Goal: Task Accomplishment & Management: Use online tool/utility

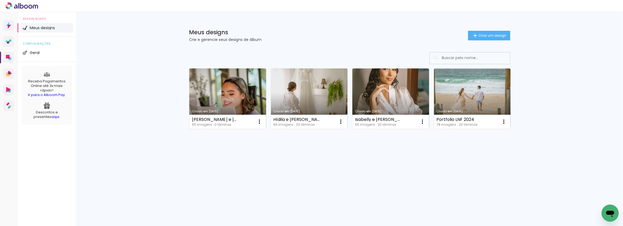
click at [218, 94] on link "Criado em [DATE]" at bounding box center [227, 99] width 77 height 61
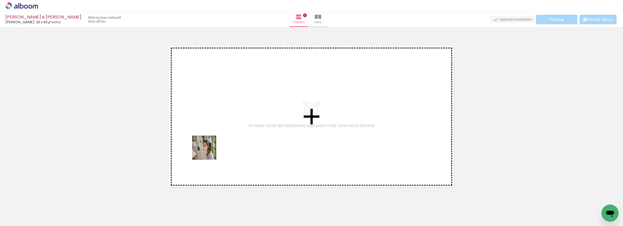
drag, startPoint x: 58, startPoint y: 207, endPoint x: 221, endPoint y: 141, distance: 176.7
click at [221, 141] on quentale-workspace at bounding box center [311, 113] width 623 height 226
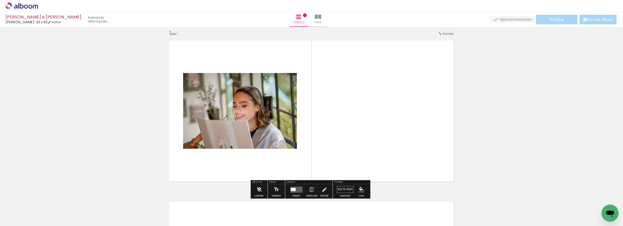
scroll to position [7, 0]
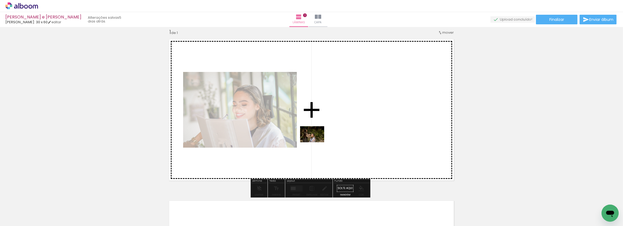
drag, startPoint x: 82, startPoint y: 210, endPoint x: 316, endPoint y: 142, distance: 244.0
click at [316, 142] on quentale-workspace at bounding box center [311, 113] width 623 height 226
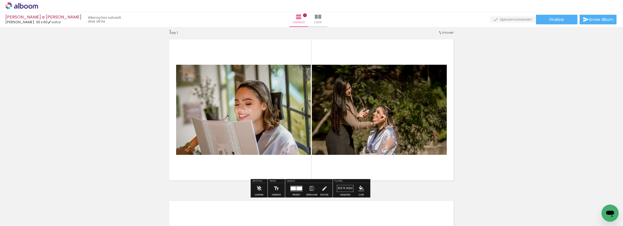
click at [25, 209] on input "Todas as fotos" at bounding box center [15, 210] width 20 height 5
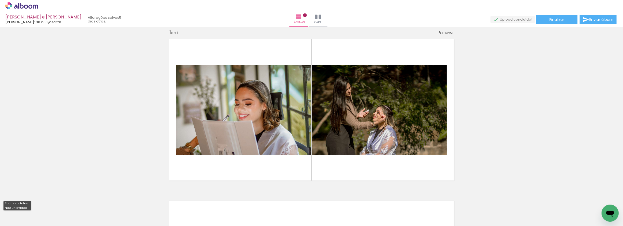
click at [0, 0] on slot "Não utilizadas" at bounding box center [0, 0] width 0 height 0
type input "Não utilizadas"
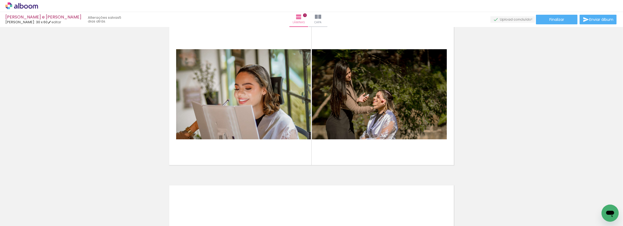
scroll to position [31, 0]
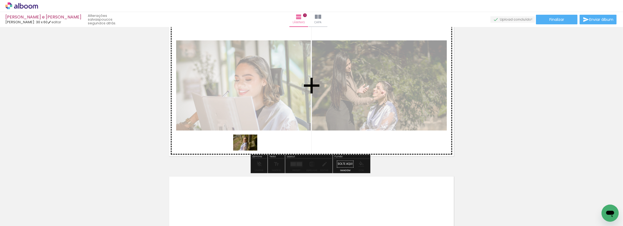
drag, startPoint x: 56, startPoint y: 211, endPoint x: 249, endPoint y: 151, distance: 202.7
click at [249, 151] on quentale-workspace at bounding box center [311, 113] width 623 height 226
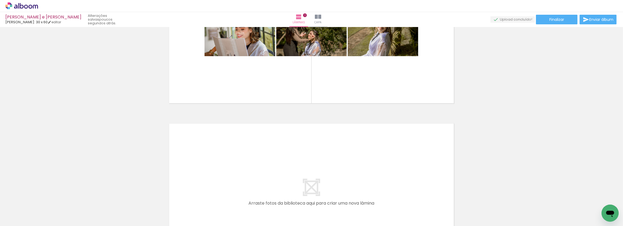
scroll to position [104, 0]
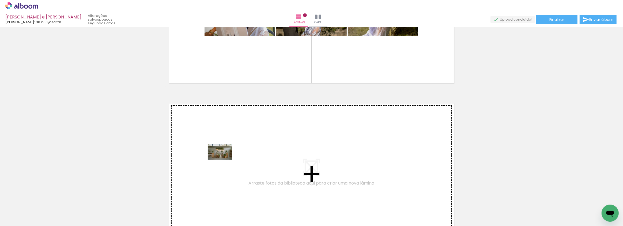
drag, startPoint x: 144, startPoint y: 210, endPoint x: 224, endPoint y: 160, distance: 94.1
click at [224, 160] on quentale-workspace at bounding box center [311, 113] width 623 height 226
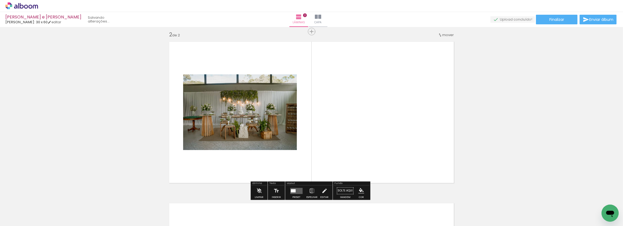
scroll to position [169, 0]
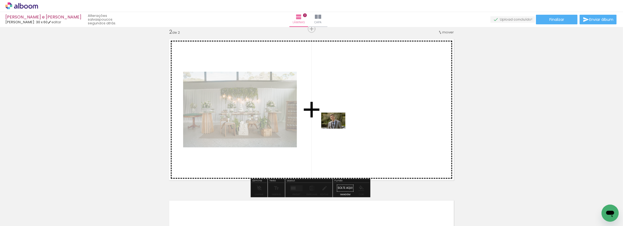
drag, startPoint x: 147, startPoint y: 211, endPoint x: 337, endPoint y: 129, distance: 207.5
click at [337, 129] on quentale-workspace at bounding box center [311, 113] width 623 height 226
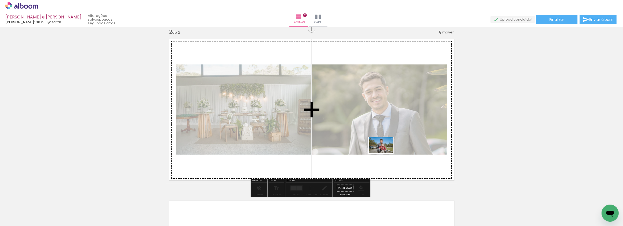
drag, startPoint x: 150, startPoint y: 213, endPoint x: 385, endPoint y: 153, distance: 242.4
click at [385, 153] on quentale-workspace at bounding box center [311, 113] width 623 height 226
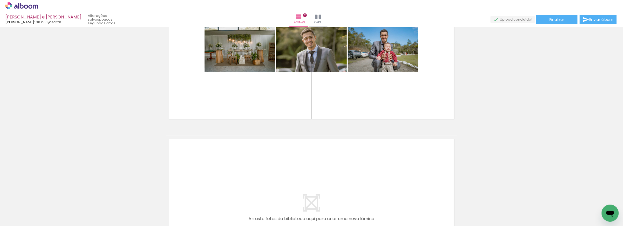
scroll to position [242, 0]
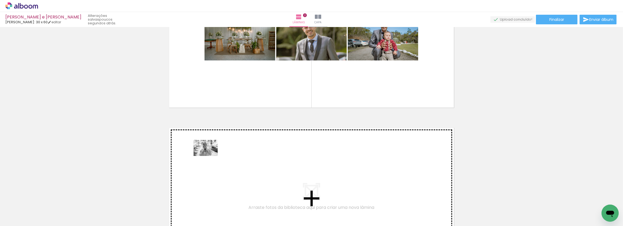
drag, startPoint x: 56, startPoint y: 208, endPoint x: 210, endPoint y: 156, distance: 161.9
click at [210, 156] on quentale-workspace at bounding box center [311, 113] width 623 height 226
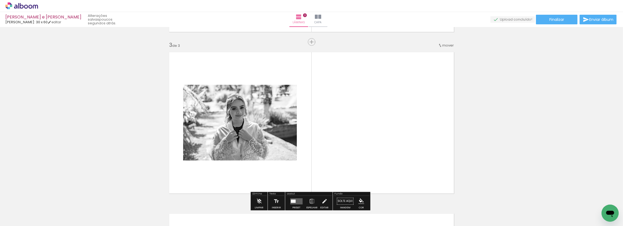
scroll to position [330, 0]
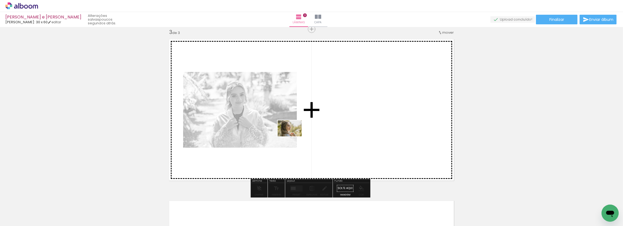
drag, startPoint x: 61, startPoint y: 208, endPoint x: 324, endPoint y: 128, distance: 274.7
click at [324, 128] on quentale-workspace at bounding box center [311, 113] width 623 height 226
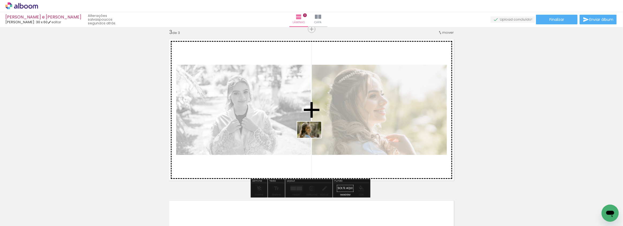
drag, startPoint x: 60, startPoint y: 207, endPoint x: 313, endPoint y: 138, distance: 262.4
click at [313, 138] on quentale-workspace at bounding box center [311, 113] width 623 height 226
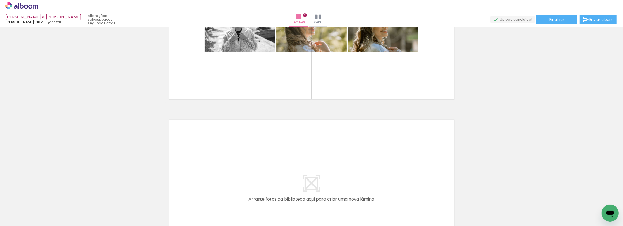
scroll to position [428, 0]
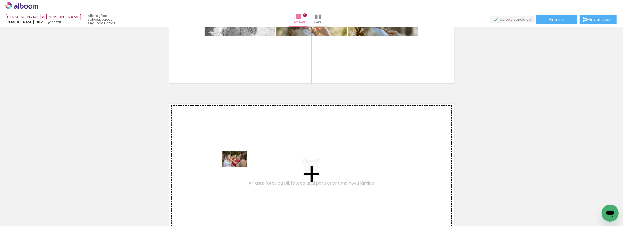
drag, startPoint x: 53, startPoint y: 206, endPoint x: 239, endPoint y: 167, distance: 189.4
click at [239, 167] on quentale-workspace at bounding box center [311, 113] width 623 height 226
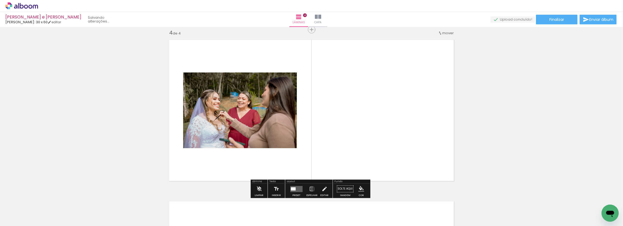
scroll to position [492, 0]
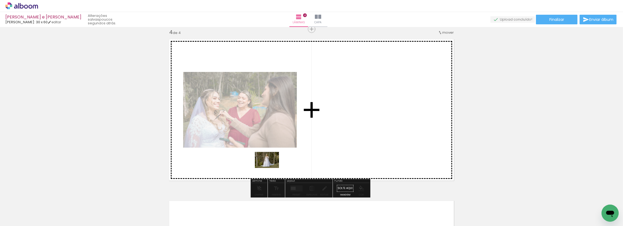
drag, startPoint x: 52, startPoint y: 212, endPoint x: 279, endPoint y: 165, distance: 231.1
click at [279, 165] on quentale-workspace at bounding box center [311, 113] width 623 height 226
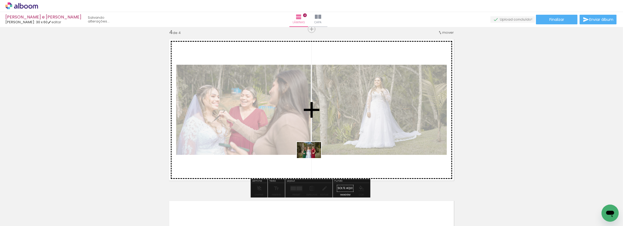
drag, startPoint x: 57, startPoint y: 209, endPoint x: 313, endPoint y: 158, distance: 261.1
click at [313, 158] on quentale-workspace at bounding box center [311, 113] width 623 height 226
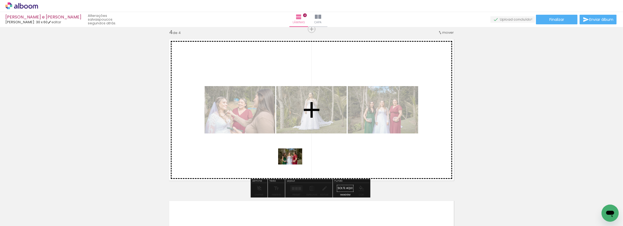
drag, startPoint x: 56, startPoint y: 210, endPoint x: 316, endPoint y: 158, distance: 264.4
click at [316, 158] on quentale-workspace at bounding box center [311, 113] width 623 height 226
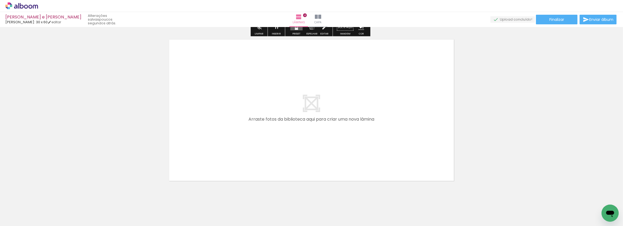
scroll to position [662, 0]
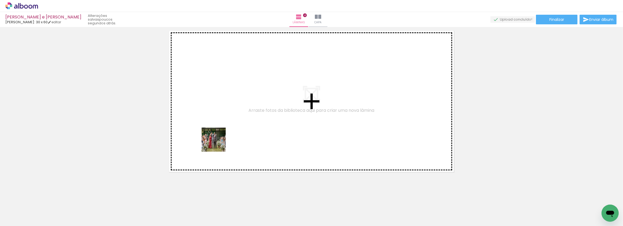
drag, startPoint x: 57, startPoint y: 206, endPoint x: 212, endPoint y: 147, distance: 165.2
click at [220, 141] on quentale-workspace at bounding box center [311, 113] width 623 height 226
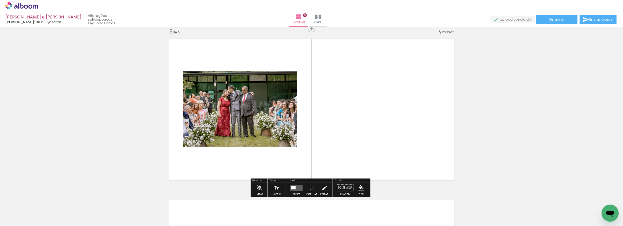
scroll to position [654, 0]
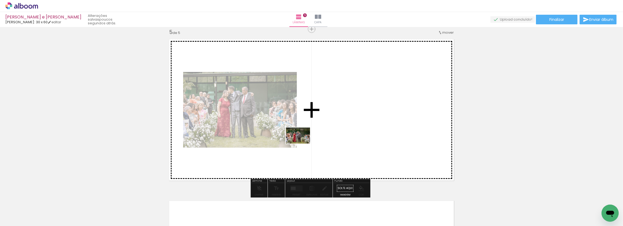
drag, startPoint x: 157, startPoint y: 184, endPoint x: 302, endPoint y: 144, distance: 150.8
click at [302, 144] on quentale-workspace at bounding box center [311, 113] width 623 height 226
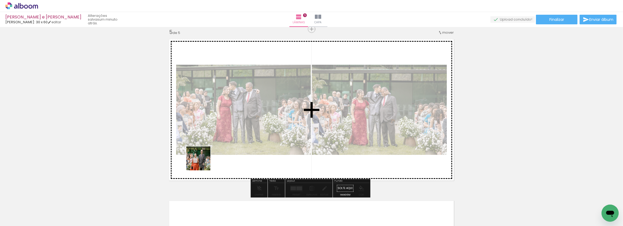
drag, startPoint x: 58, startPoint y: 209, endPoint x: 244, endPoint y: 147, distance: 195.8
click at [244, 147] on quentale-workspace at bounding box center [311, 113] width 623 height 226
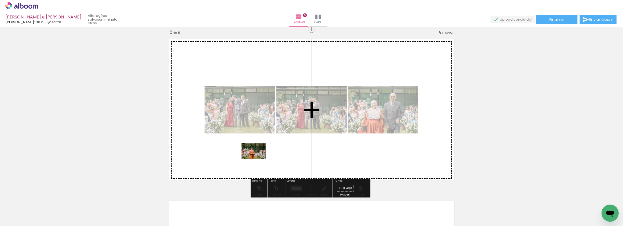
drag, startPoint x: 56, startPoint y: 209, endPoint x: 258, endPoint y: 159, distance: 207.4
click at [258, 159] on quentale-workspace at bounding box center [311, 113] width 623 height 226
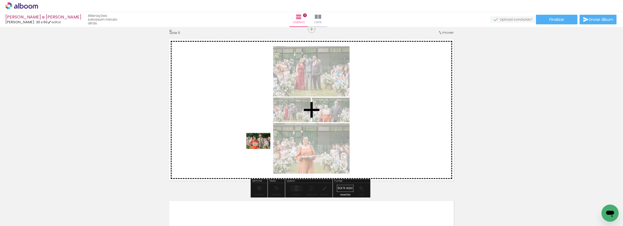
drag, startPoint x: 57, startPoint y: 210, endPoint x: 265, endPoint y: 148, distance: 216.6
click at [267, 147] on quentale-workspace at bounding box center [311, 113] width 623 height 226
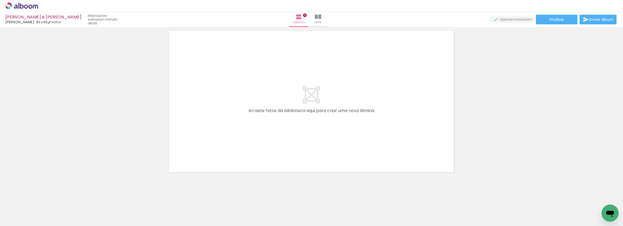
scroll to position [824, 0]
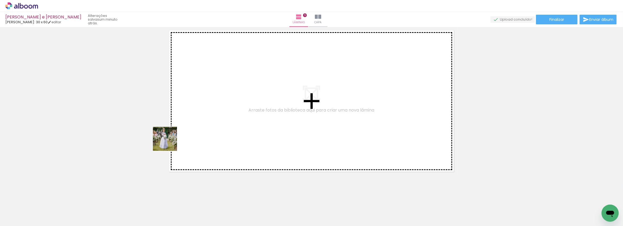
drag, startPoint x: 55, startPoint y: 205, endPoint x: 201, endPoint y: 129, distance: 164.6
click at [206, 125] on quentale-workspace at bounding box center [311, 113] width 623 height 226
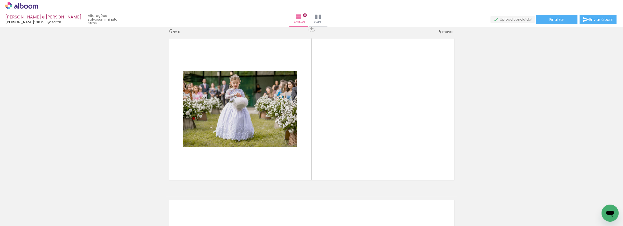
scroll to position [815, 0]
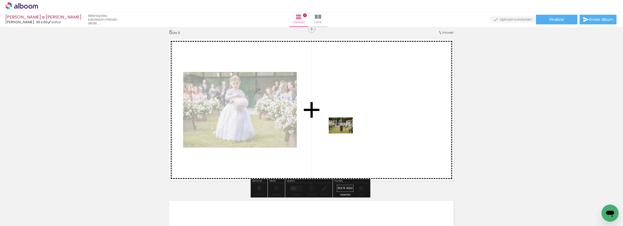
drag, startPoint x: 50, startPoint y: 205, endPoint x: 345, endPoint y: 134, distance: 303.0
click at [345, 134] on quentale-workspace at bounding box center [311, 113] width 623 height 226
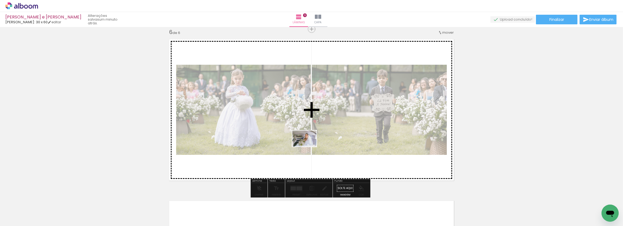
drag, startPoint x: 54, startPoint y: 206, endPoint x: 308, endPoint y: 147, distance: 261.1
click at [308, 147] on quentale-workspace at bounding box center [311, 113] width 623 height 226
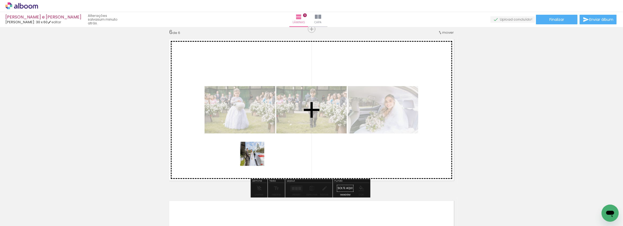
drag, startPoint x: 57, startPoint y: 206, endPoint x: 280, endPoint y: 154, distance: 229.2
click at [280, 154] on quentale-workspace at bounding box center [311, 113] width 623 height 226
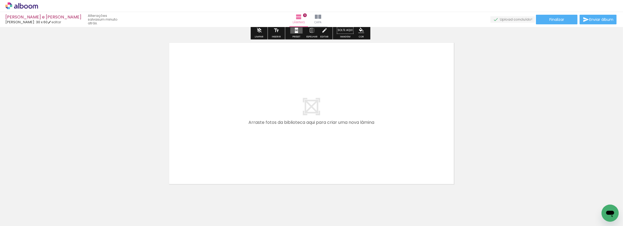
scroll to position [986, 0]
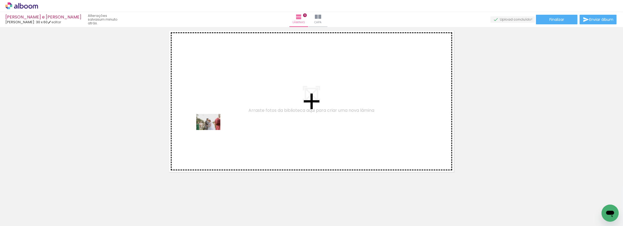
drag, startPoint x: 58, startPoint y: 205, endPoint x: 213, endPoint y: 130, distance: 172.1
click at [213, 130] on quentale-workspace at bounding box center [311, 113] width 623 height 226
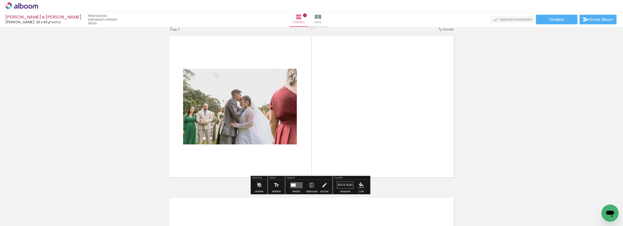
scroll to position [977, 0]
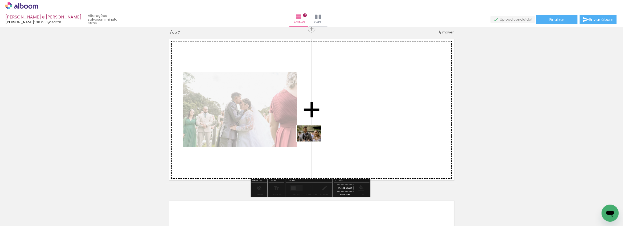
drag, startPoint x: 56, startPoint y: 211, endPoint x: 313, endPoint y: 142, distance: 266.4
click at [313, 142] on quentale-workspace at bounding box center [311, 113] width 623 height 226
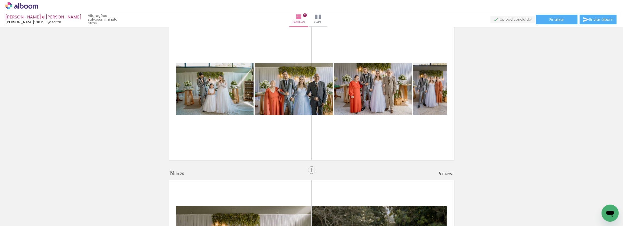
scroll to position [2765, 0]
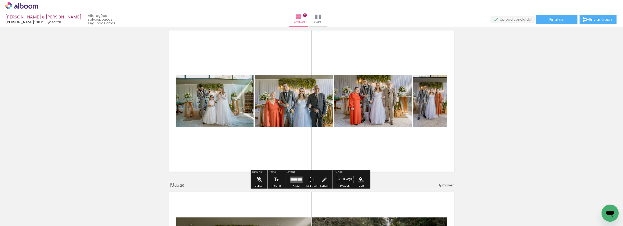
click at [298, 180] on div at bounding box center [299, 180] width 3 height 2
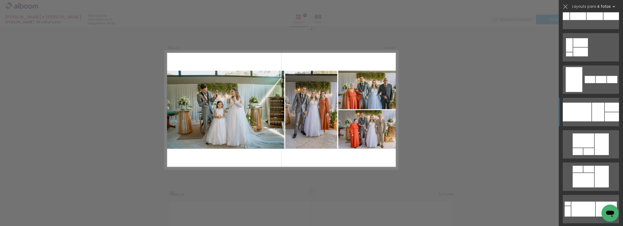
scroll to position [438, 0]
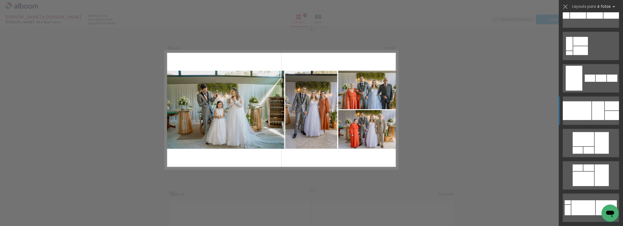
click at [592, 112] on div at bounding box center [598, 110] width 12 height 19
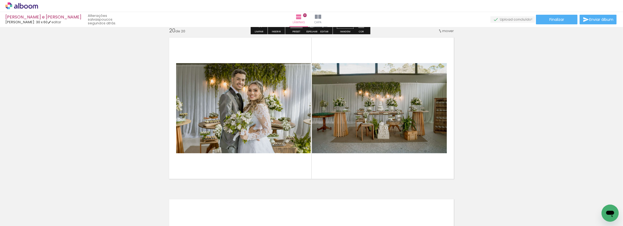
scroll to position [3097, 0]
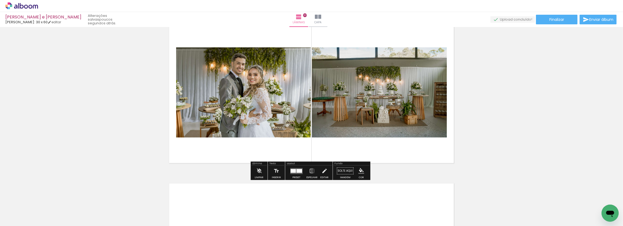
click at [296, 169] on div at bounding box center [299, 171] width 6 height 4
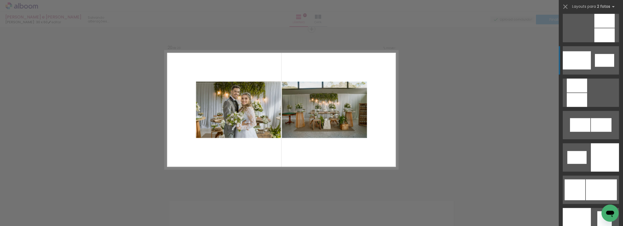
scroll to position [608, 0]
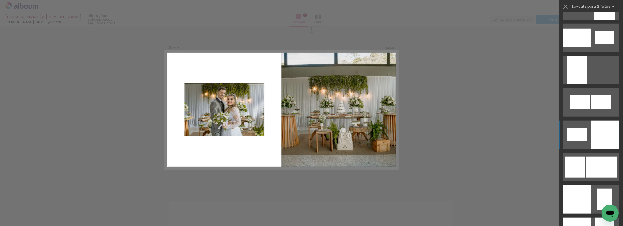
click at [586, 130] on quentale-layouter at bounding box center [591, 135] width 56 height 28
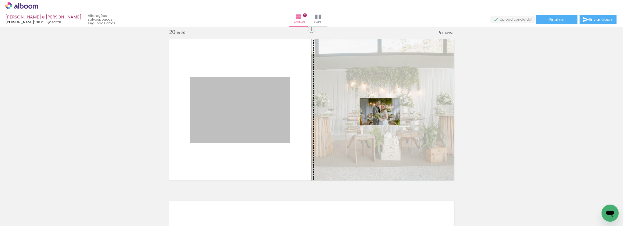
drag, startPoint x: 254, startPoint y: 114, endPoint x: 378, endPoint y: 111, distance: 124.0
click at [0, 0] on slot at bounding box center [0, 0] width 0 height 0
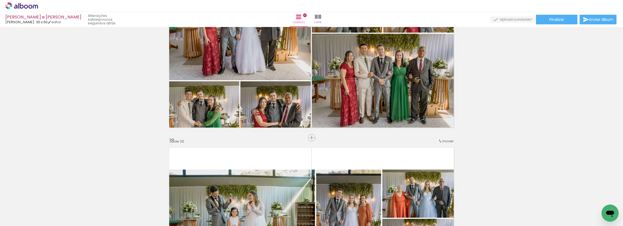
scroll to position [2641, 0]
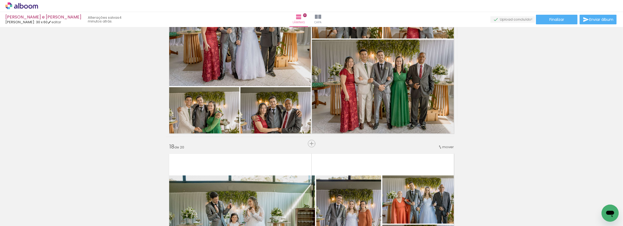
scroll to position [608, 0]
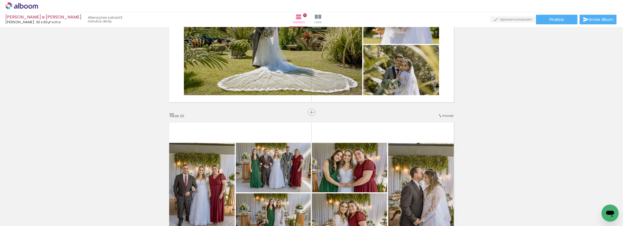
scroll to position [608, 0]
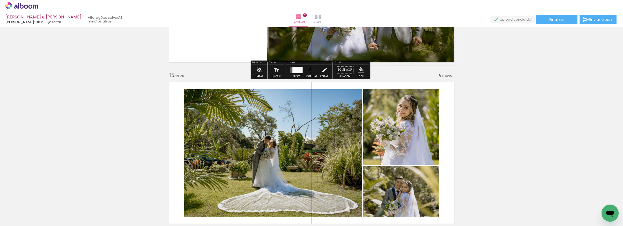
click at [321, 18] on iron-icon at bounding box center [318, 17] width 6 height 6
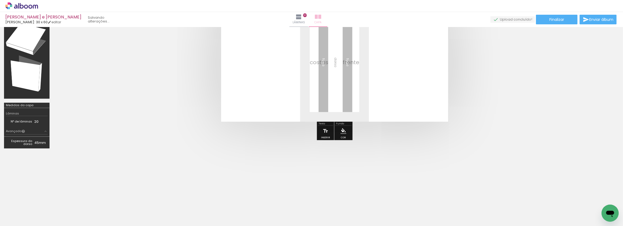
scroll to position [56, 0]
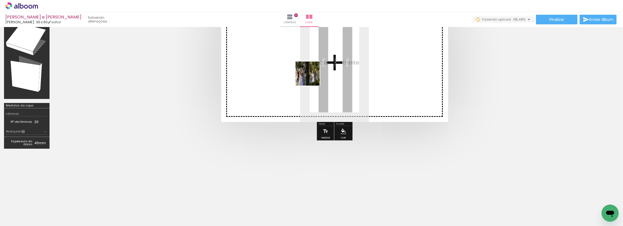
drag, startPoint x: 56, startPoint y: 209, endPoint x: 312, endPoint y: 78, distance: 287.2
click at [312, 78] on quentale-workspace at bounding box center [311, 113] width 623 height 226
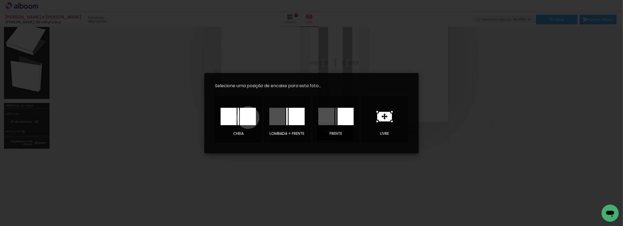
click at [248, 118] on div at bounding box center [248, 116] width 16 height 17
